Goal: Information Seeking & Learning: Learn about a topic

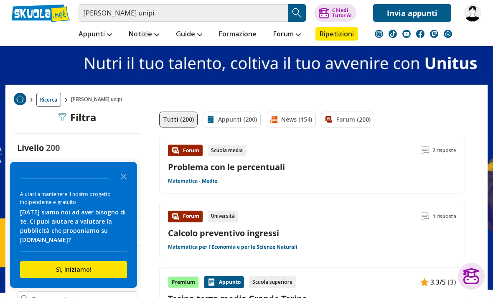
click at [245, 119] on link "Appunti (200)" at bounding box center [232, 120] width 58 height 16
click at [237, 117] on link "Appunti (200)" at bounding box center [232, 120] width 58 height 16
click at [123, 183] on icon "Close the survey" at bounding box center [123, 176] width 17 height 17
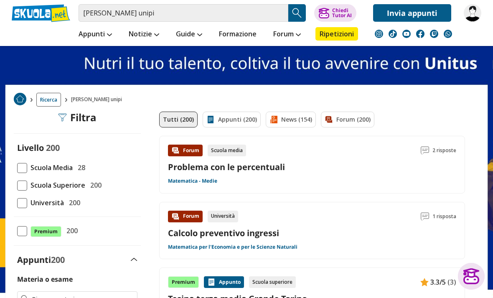
click at [107, 35] on link "Appunti" at bounding box center [96, 34] width 38 height 15
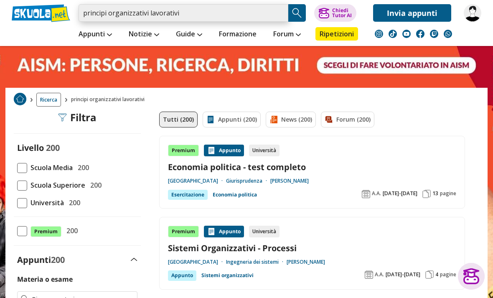
click at [211, 14] on input "principi organizzativi lavorativi" at bounding box center [184, 13] width 210 height 18
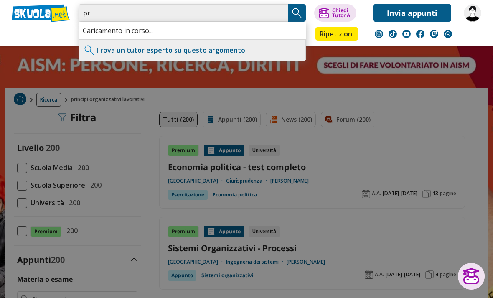
type input "p"
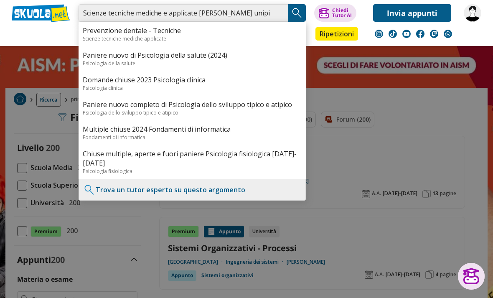
type input "Scienze tecniche mediche e applicate mazzola unipi"
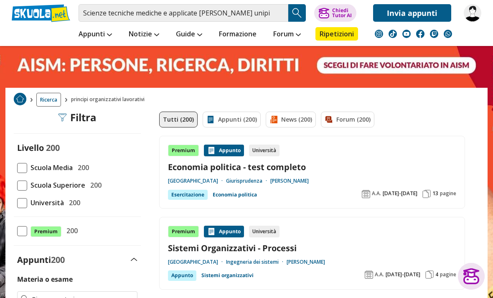
click at [297, 7] on img "Search Button" at bounding box center [297, 13] width 13 height 13
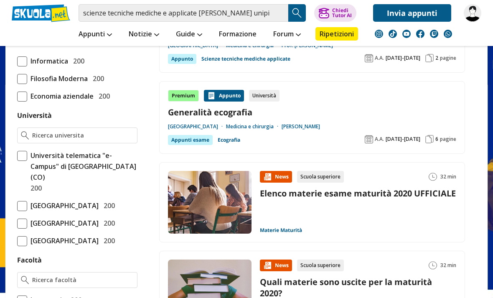
scroll to position [297, 0]
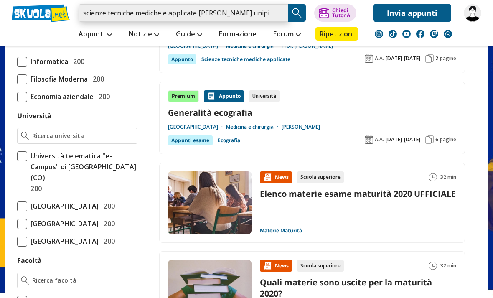
click at [106, 13] on input "scienze tecniche mediche e applicate [PERSON_NAME] unipi" at bounding box center [184, 13] width 210 height 18
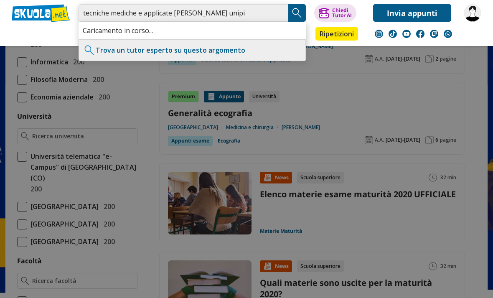
type input "tecniche mediche e applicate mazzola unipi"
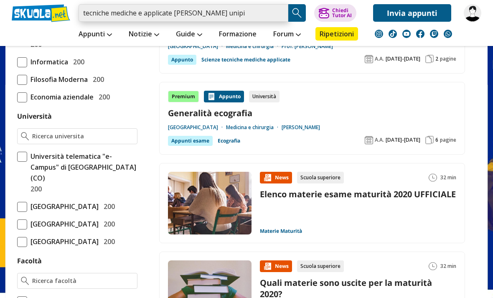
click at [240, 12] on input "tecniche mediche e applicate mazzola unipi" at bounding box center [184, 13] width 210 height 18
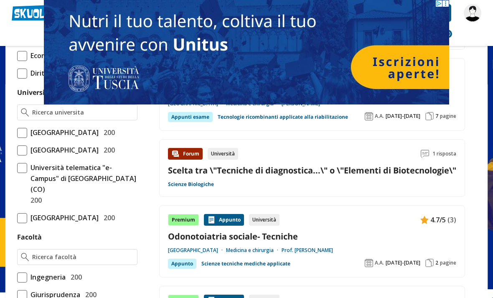
scroll to position [322, 0]
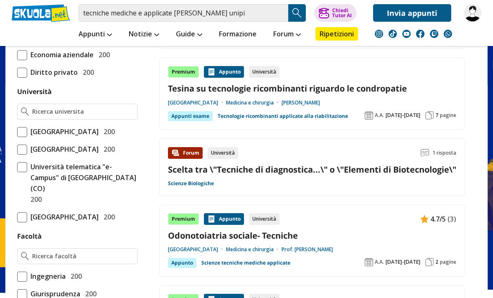
click at [18, 222] on span at bounding box center [22, 217] width 10 height 10
click at [17, 217] on input "Università degli Studi di Pisa 200" at bounding box center [17, 217] width 0 height 0
checkbox input "true"
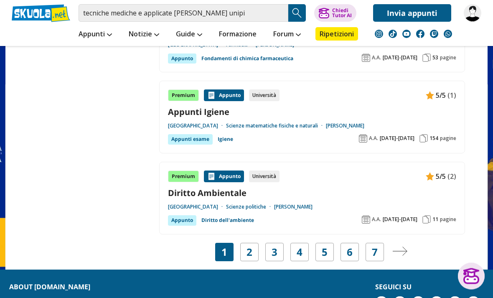
scroll to position [1550, 0]
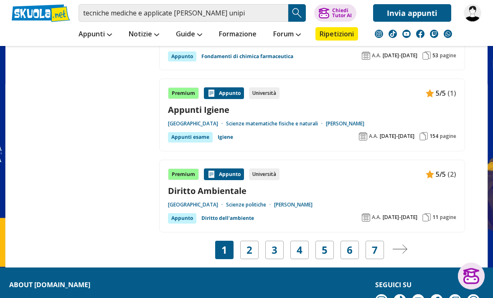
click at [249, 248] on link "2" at bounding box center [250, 251] width 6 height 12
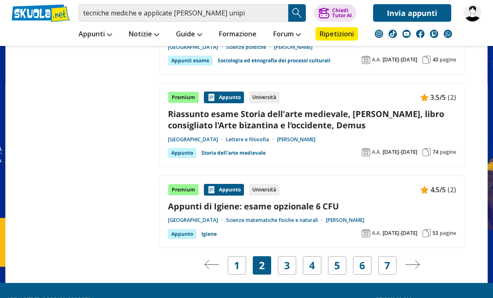
scroll to position [1558, 0]
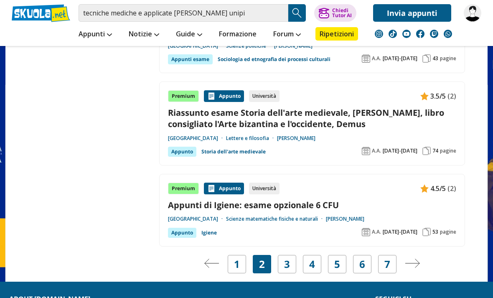
click at [239, 259] on link "1" at bounding box center [237, 264] width 6 height 12
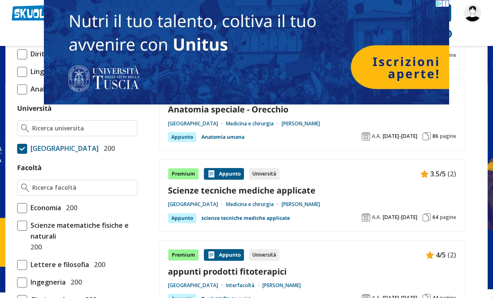
scroll to position [302, 0]
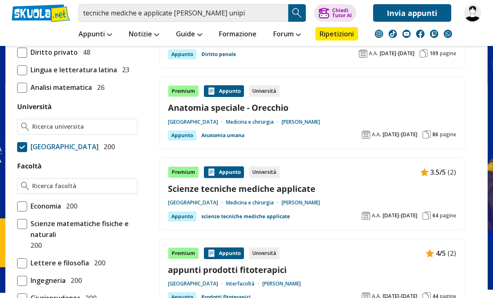
click at [248, 216] on link "scienze tecniche mediche applicate" at bounding box center [246, 217] width 89 height 10
